Goal: Task Accomplishment & Management: Manage account settings

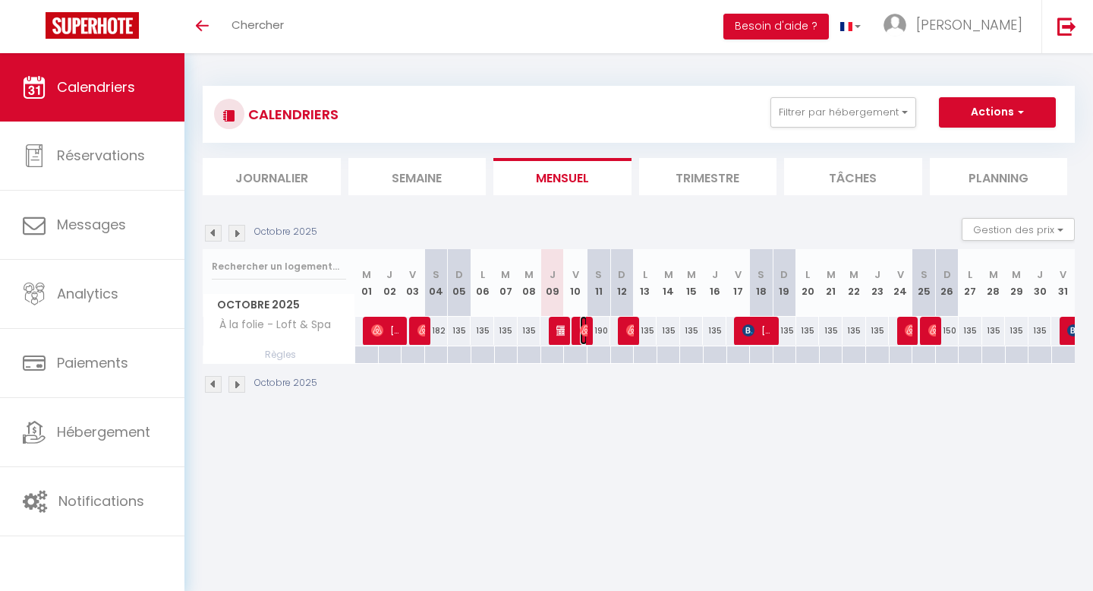
click at [585, 332] on img at bounding box center [586, 330] width 12 height 12
select select "OK"
select select "KO"
select select "0"
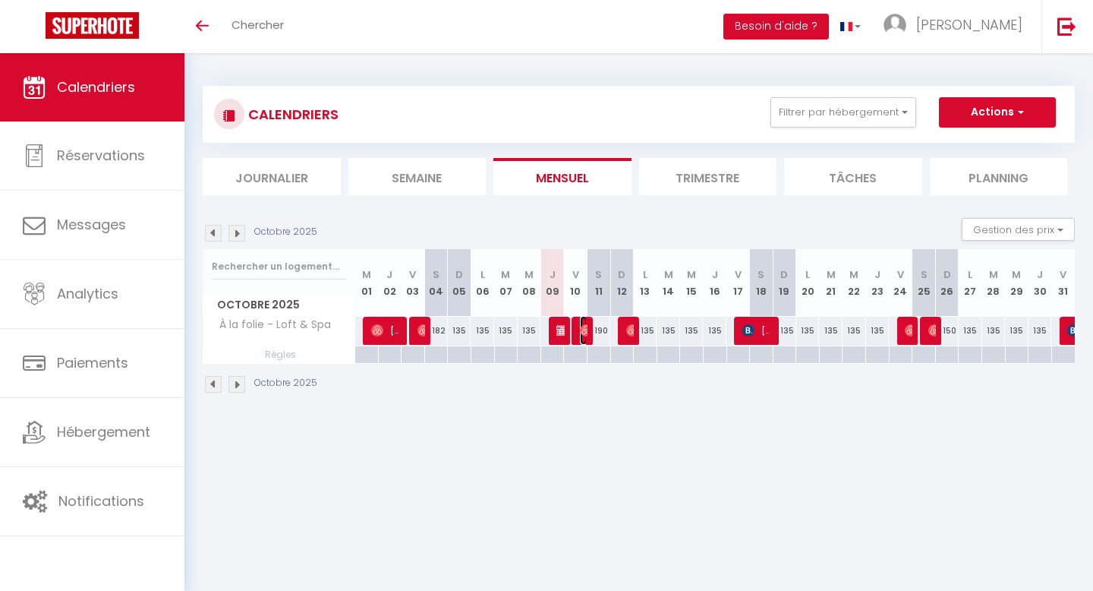
select select "1"
select select
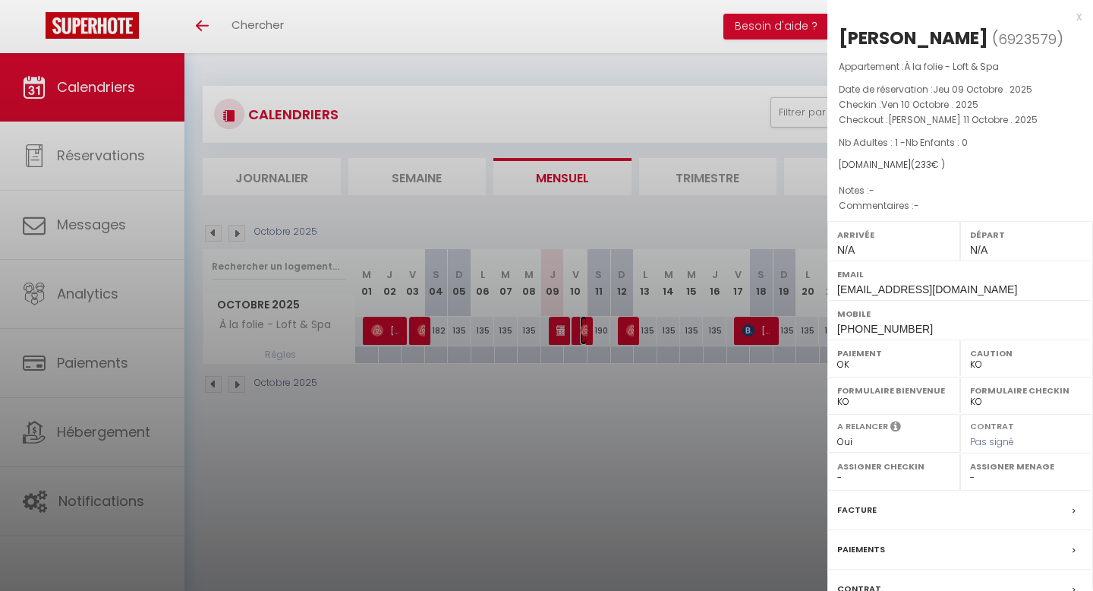
scroll to position [117, 0]
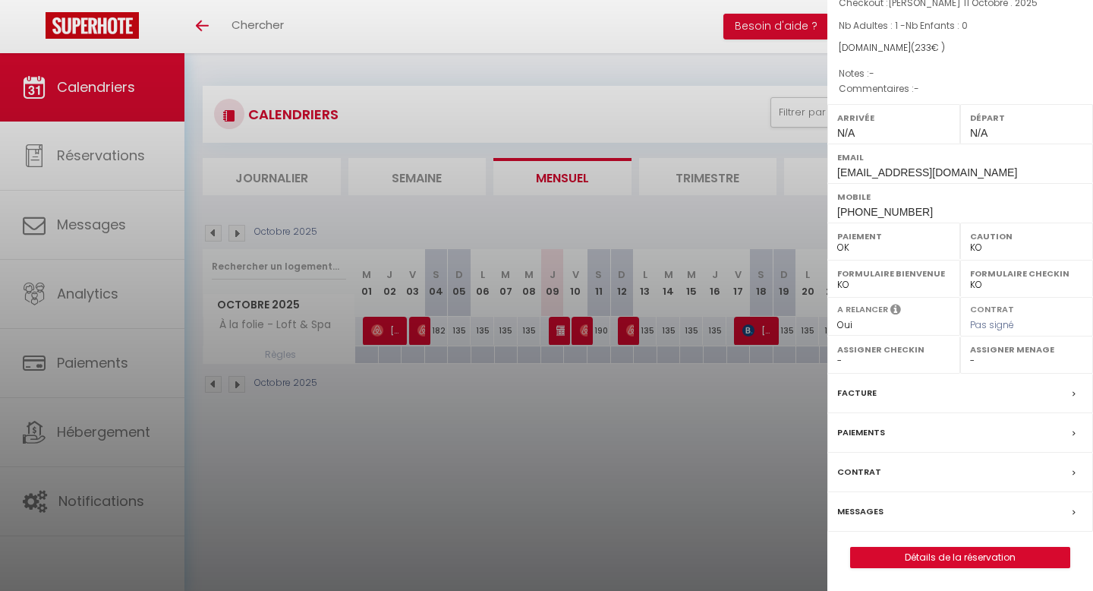
click at [862, 510] on label "Messages" at bounding box center [860, 511] width 46 height 16
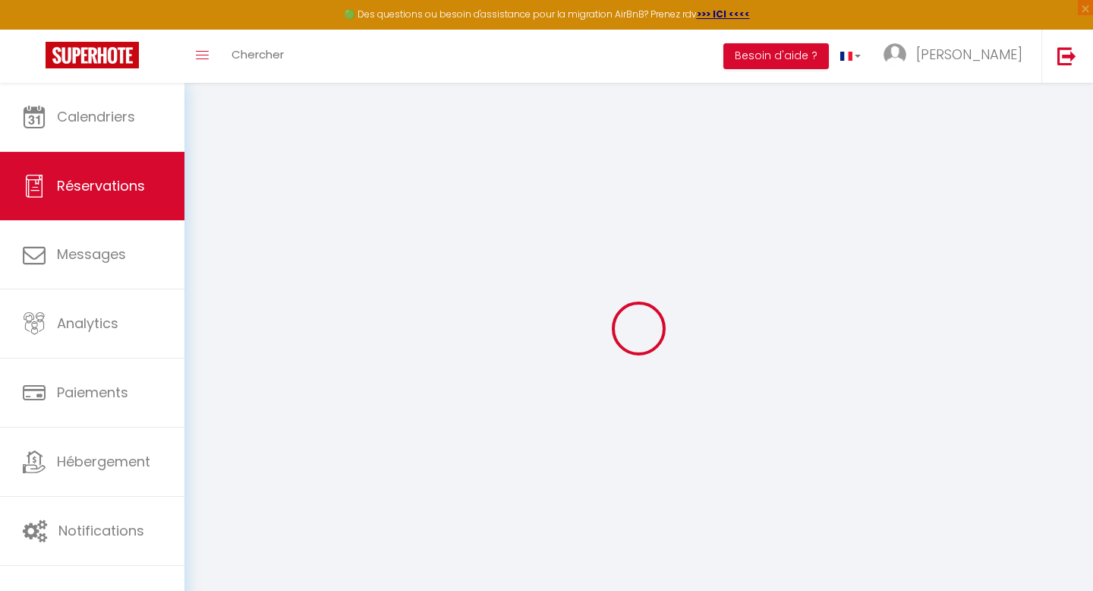
select select
checkbox input "false"
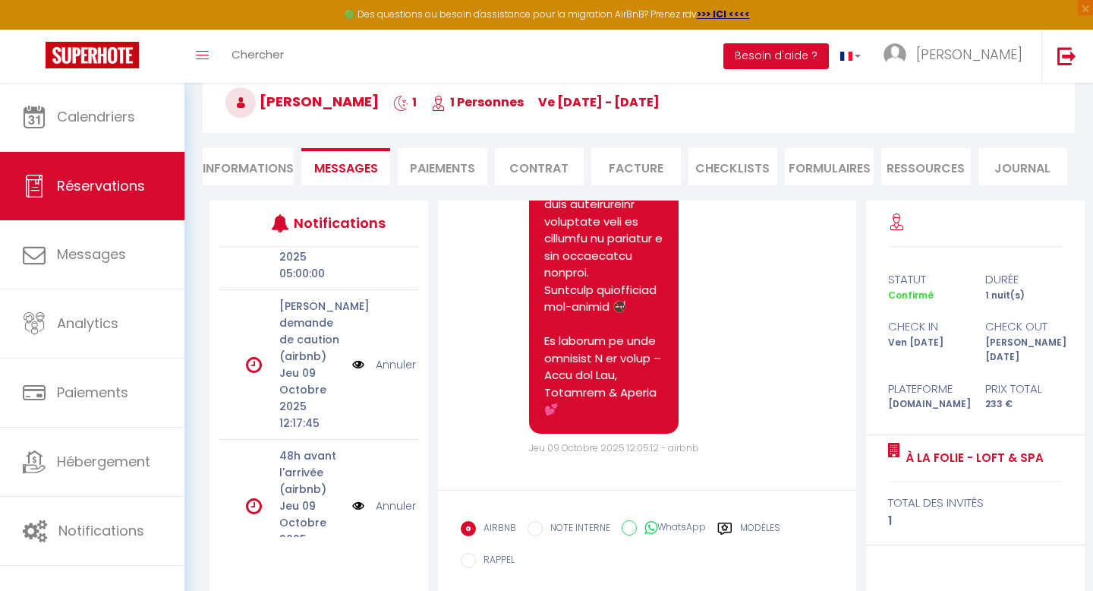
scroll to position [206, 0]
click at [394, 363] on link "Annuler" at bounding box center [396, 365] width 40 height 17
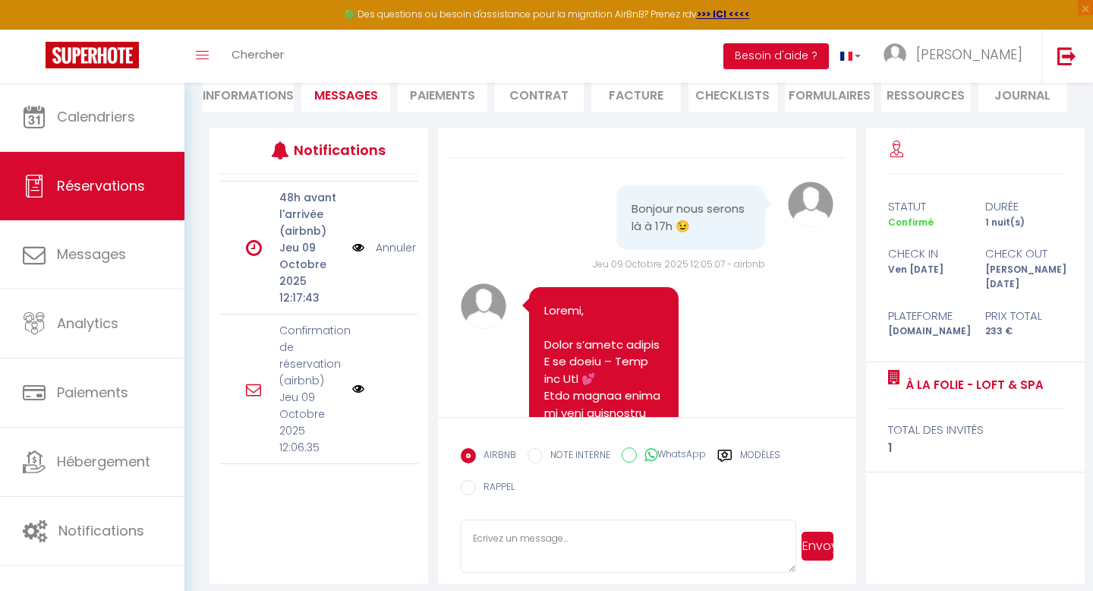
scroll to position [0, 0]
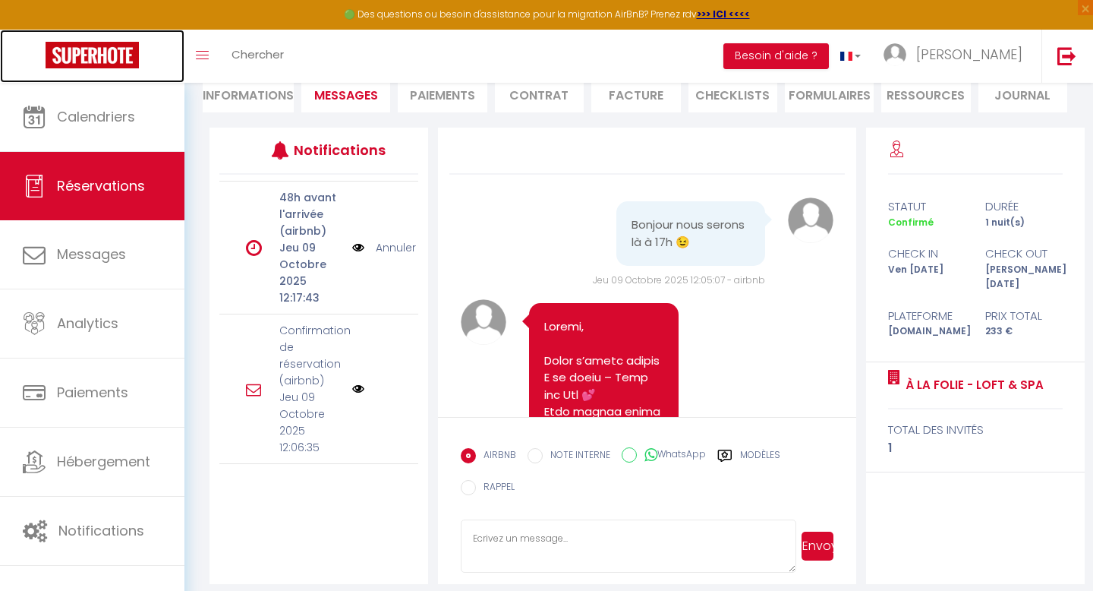
click at [117, 58] on img at bounding box center [92, 55] width 93 height 27
